Goal: Navigation & Orientation: Find specific page/section

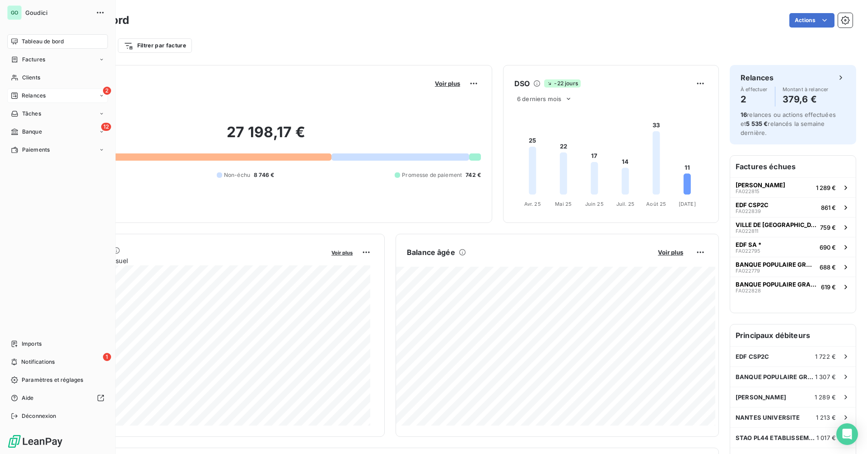
click at [42, 96] on span "Relances" at bounding box center [34, 96] width 24 height 8
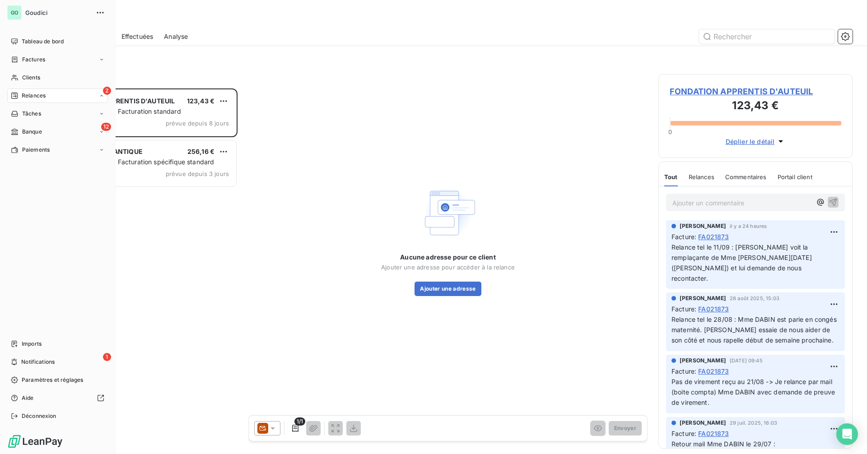
scroll to position [359, 187]
click at [35, 132] on span "Banque" at bounding box center [32, 132] width 20 height 8
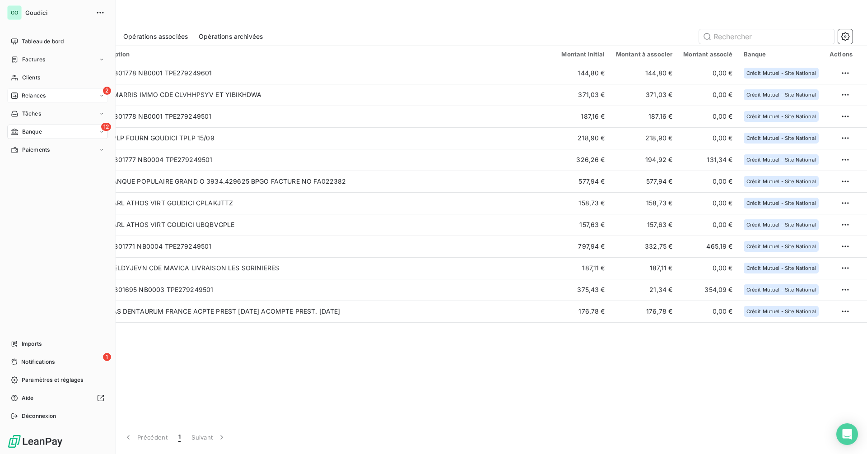
click at [30, 94] on span "Relances" at bounding box center [34, 96] width 24 height 8
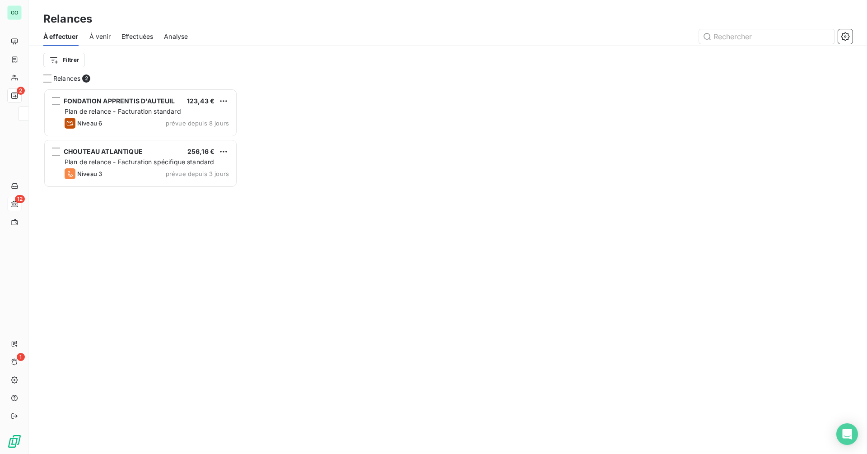
scroll to position [359, 187]
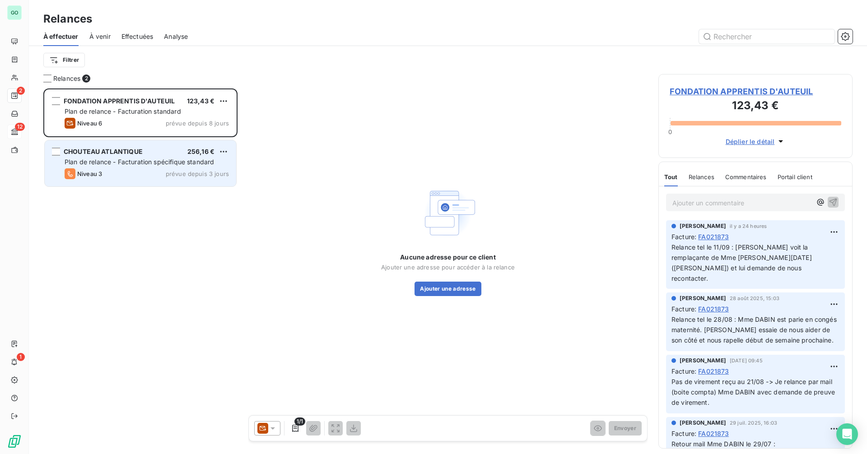
click at [102, 164] on span "Plan de relance - Facturation spécifique standard" at bounding box center [139, 162] width 149 height 8
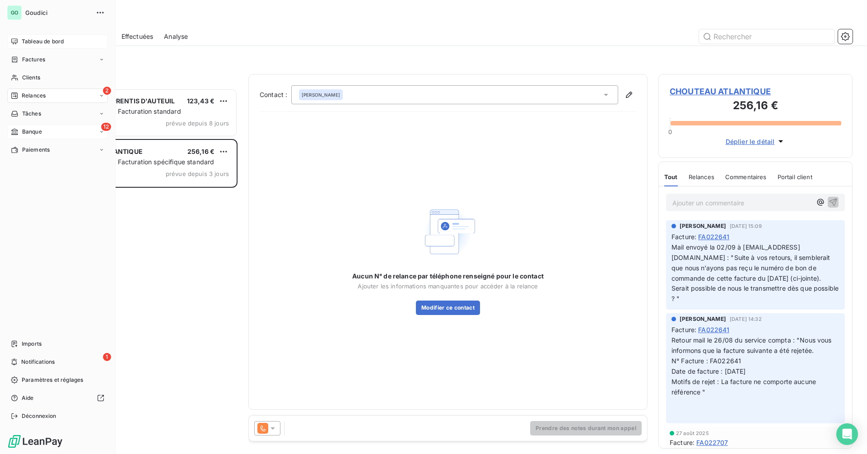
drag, startPoint x: 21, startPoint y: 38, endPoint x: 60, endPoint y: 42, distance: 39.5
click at [23, 38] on div "Tableau de bord" at bounding box center [57, 41] width 101 height 14
